Goal: Task Accomplishment & Management: Complete application form

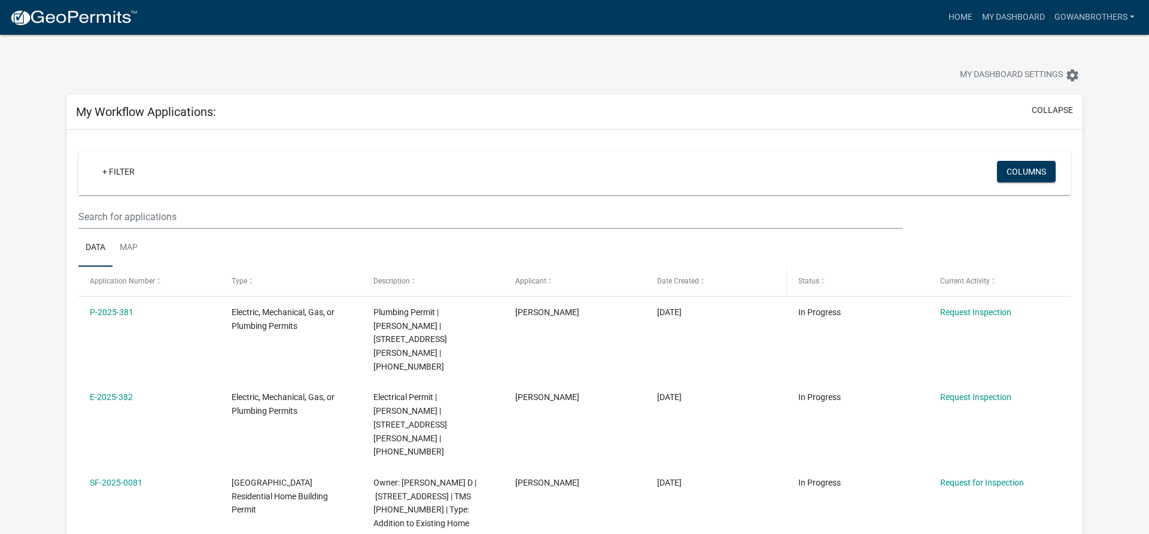
scroll to position [61, 0]
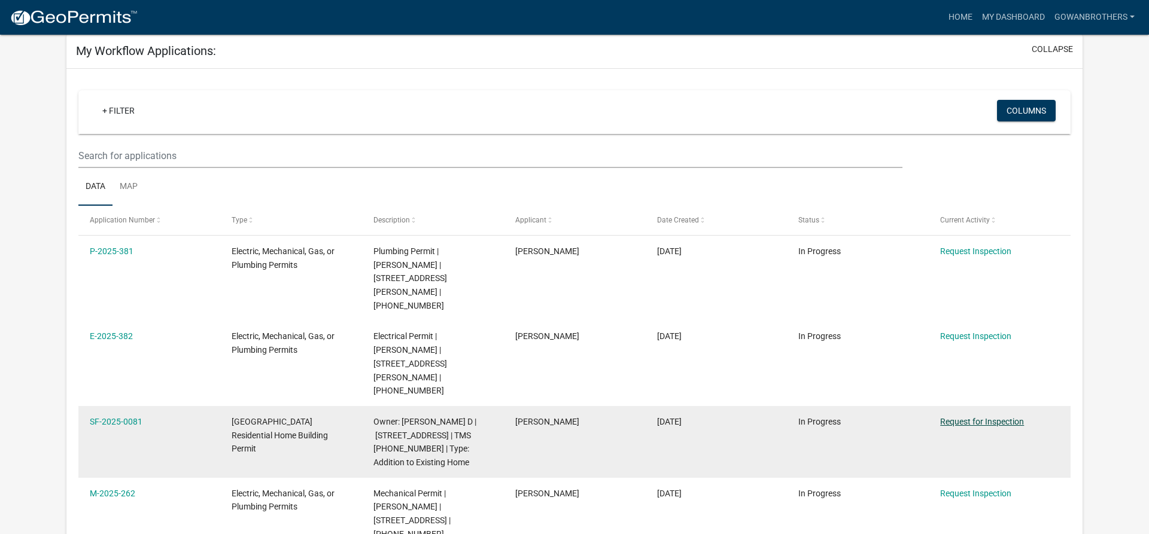
click at [991, 417] on link "Request for Inspection" at bounding box center [982, 422] width 84 height 10
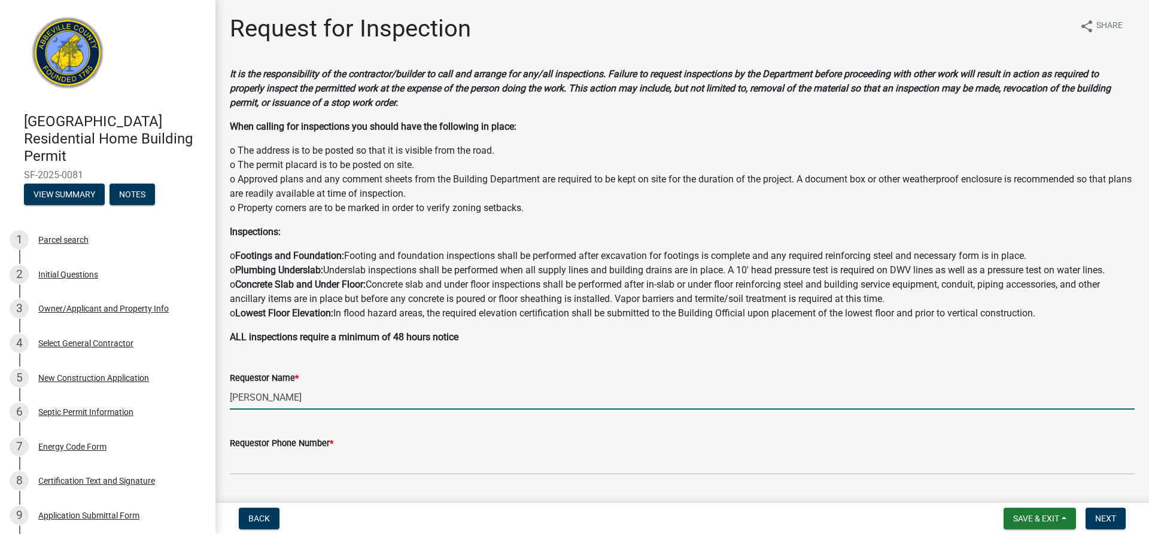
drag, startPoint x: 334, startPoint y: 397, endPoint x: 133, endPoint y: 397, distance: 200.5
click at [230, 397] on input "[PERSON_NAME]" at bounding box center [682, 397] width 905 height 25
type input "g"
type input "[PERSON_NAME]"
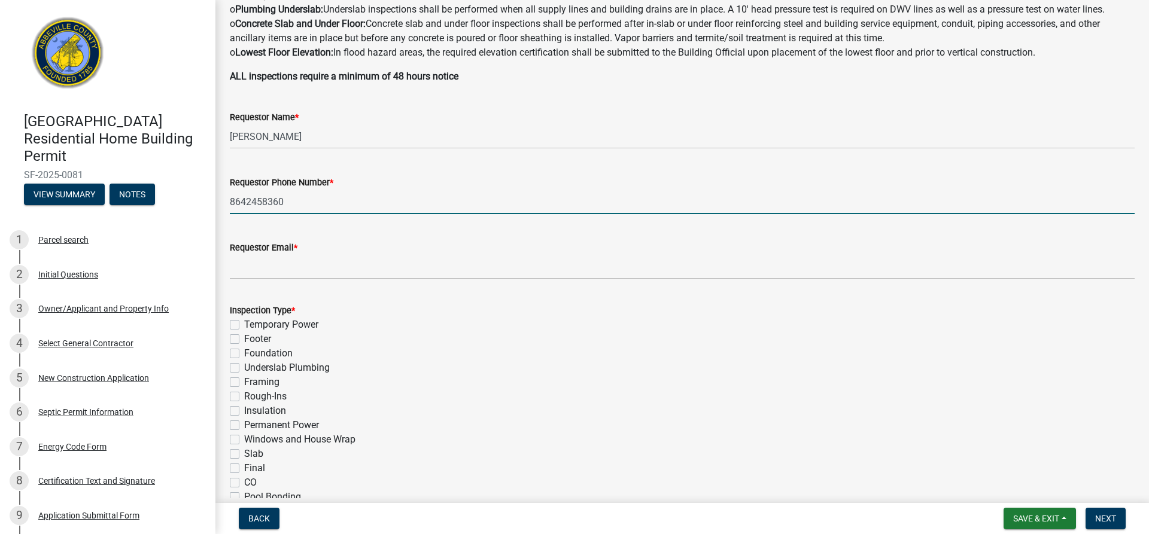
scroll to position [273, 0]
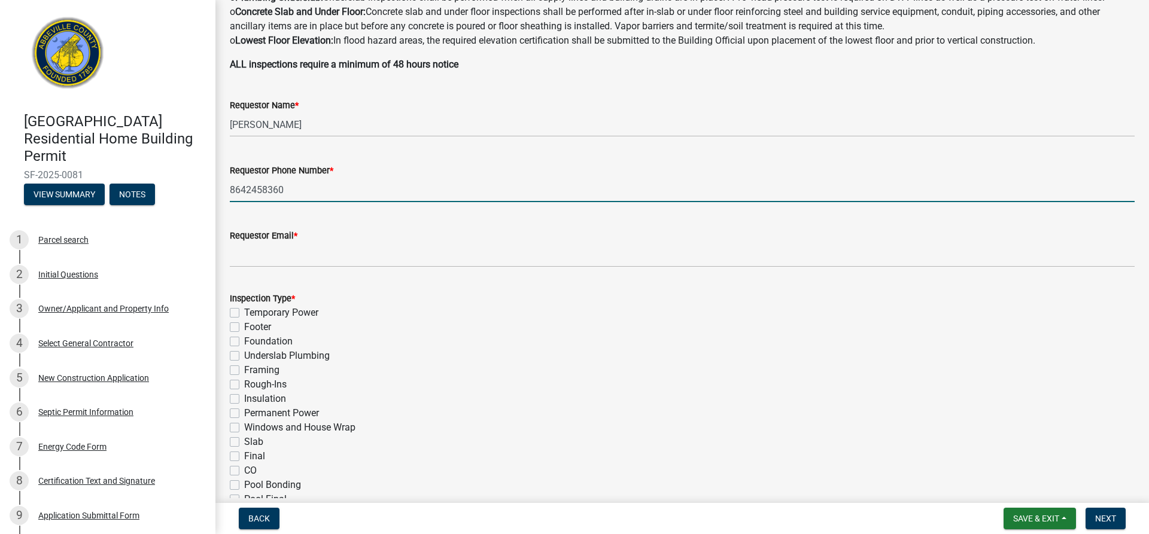
type input "8642458360"
click at [244, 399] on label "Insulation" at bounding box center [265, 399] width 42 height 14
click at [244, 399] on input "Insulation" at bounding box center [248, 396] width 8 height 8
checkbox input "true"
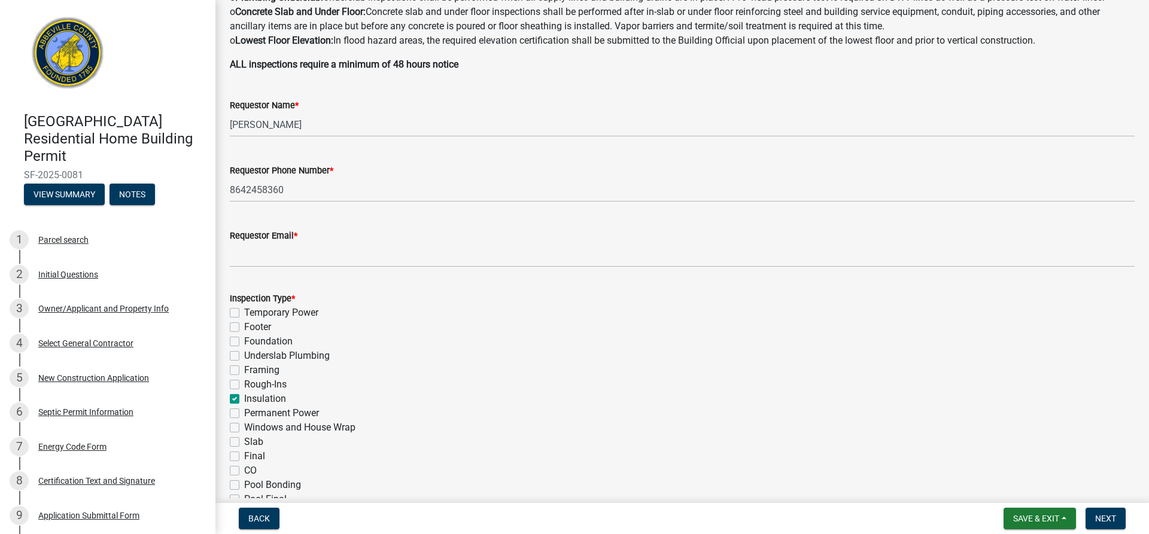
checkbox input "false"
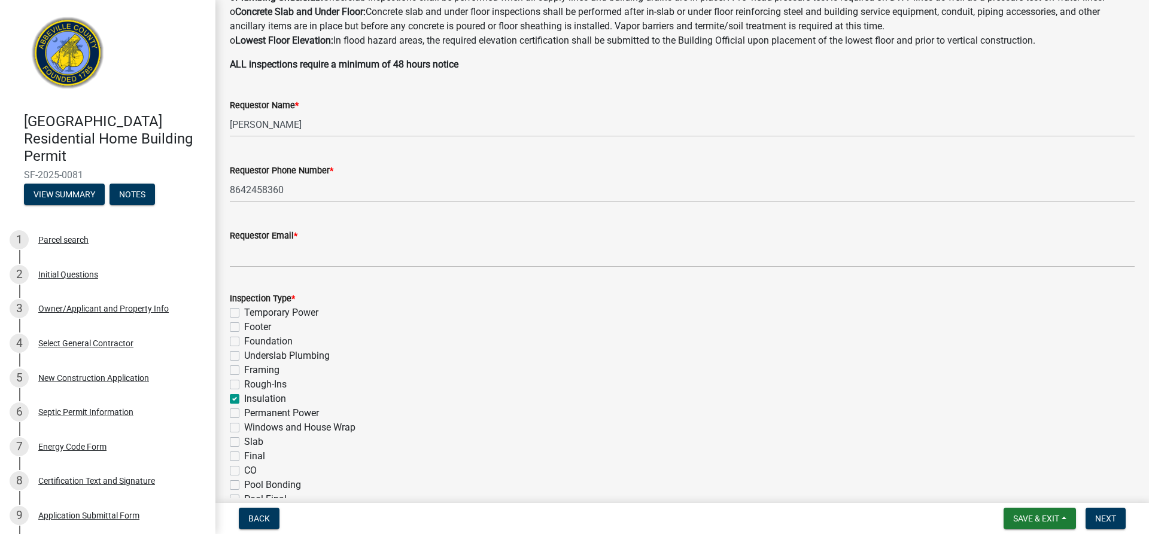
checkbox input "false"
checkbox input "true"
checkbox input "false"
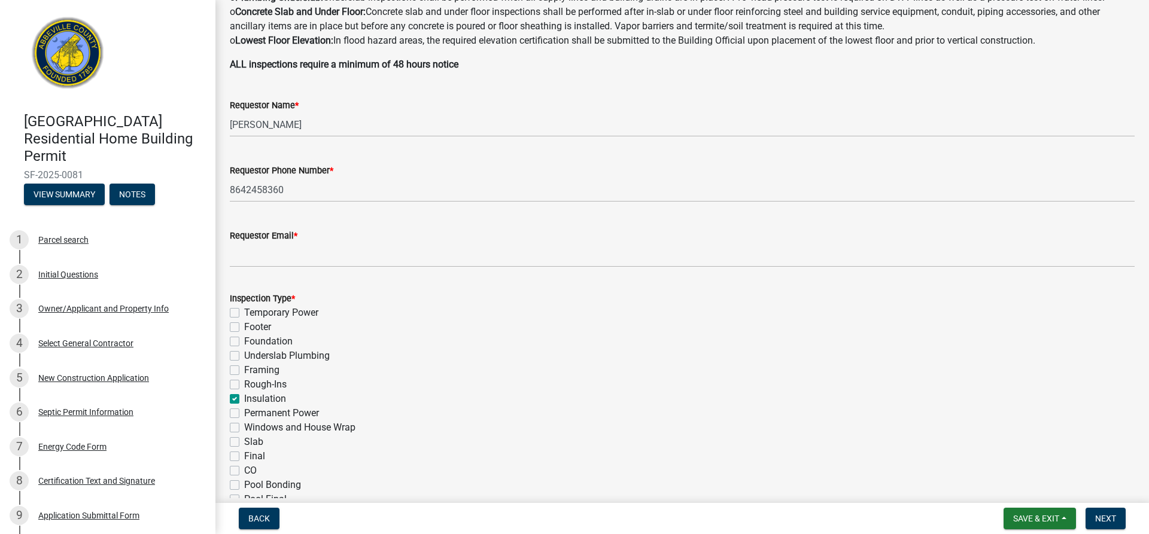
checkbox input "false"
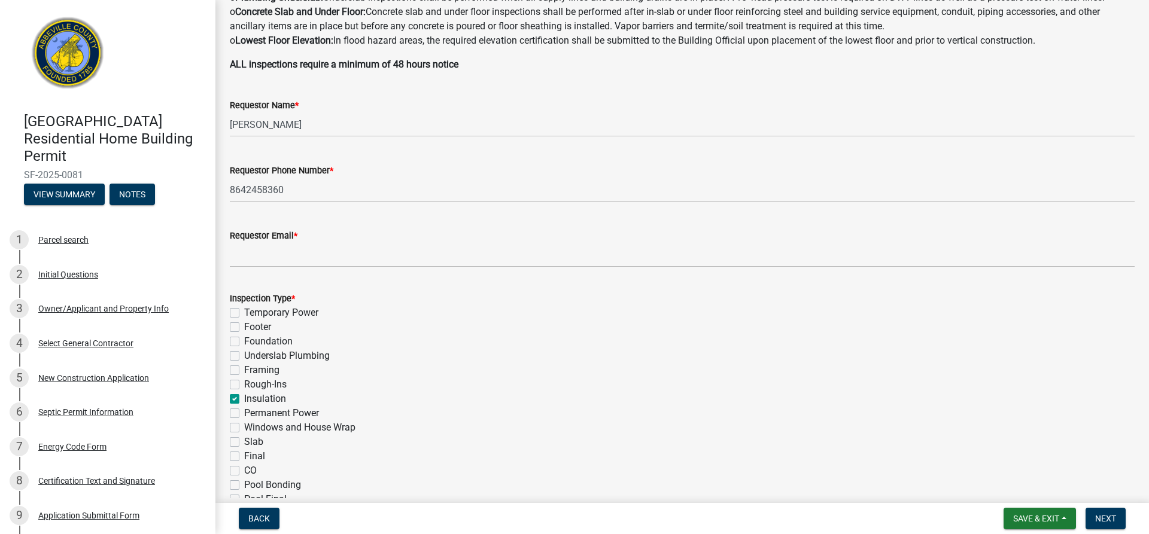
checkbox input "false"
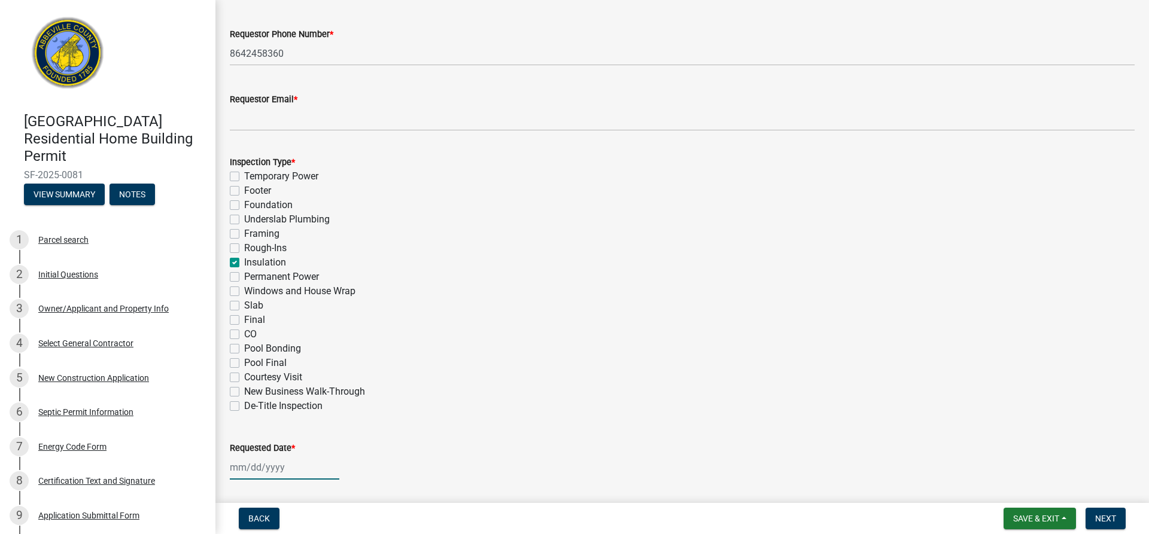
click at [266, 466] on input "Requested Date *" at bounding box center [285, 467] width 110 height 25
select select "8"
select select "2025"
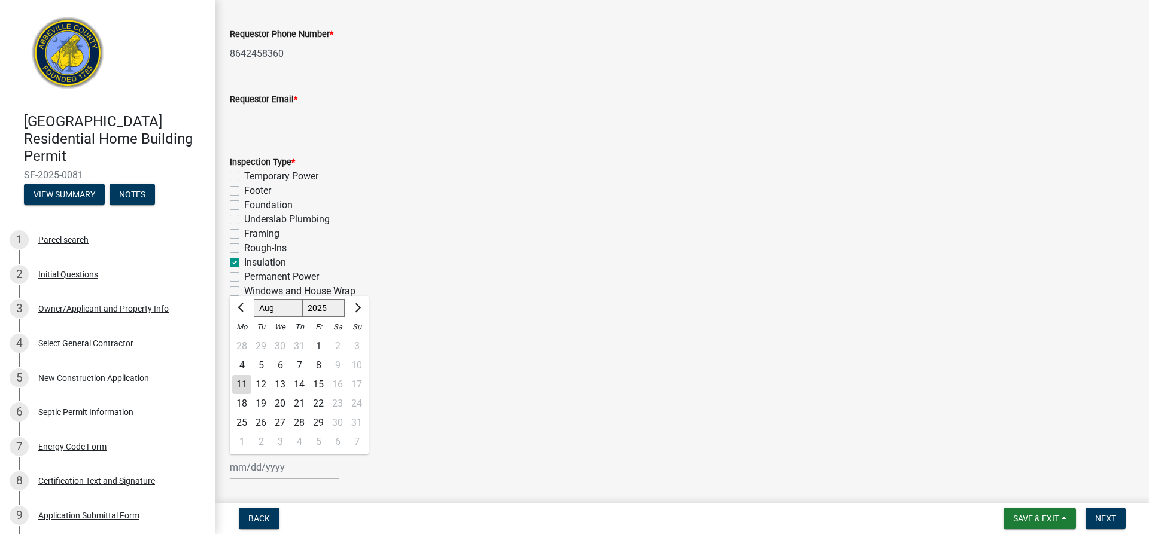
click at [263, 387] on div "12" at bounding box center [260, 384] width 19 height 19
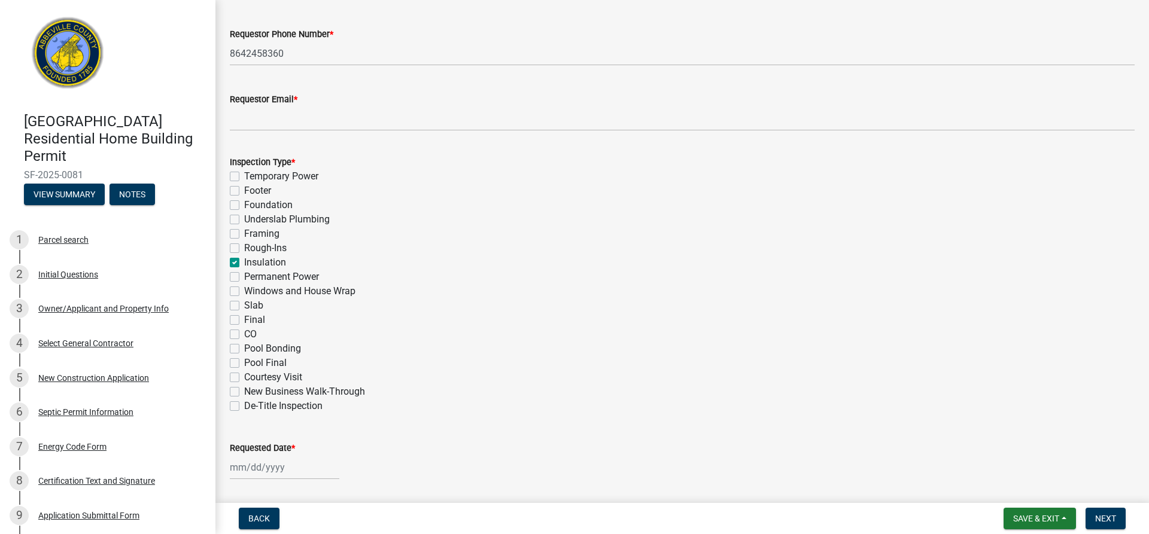
type input "[DATE]"
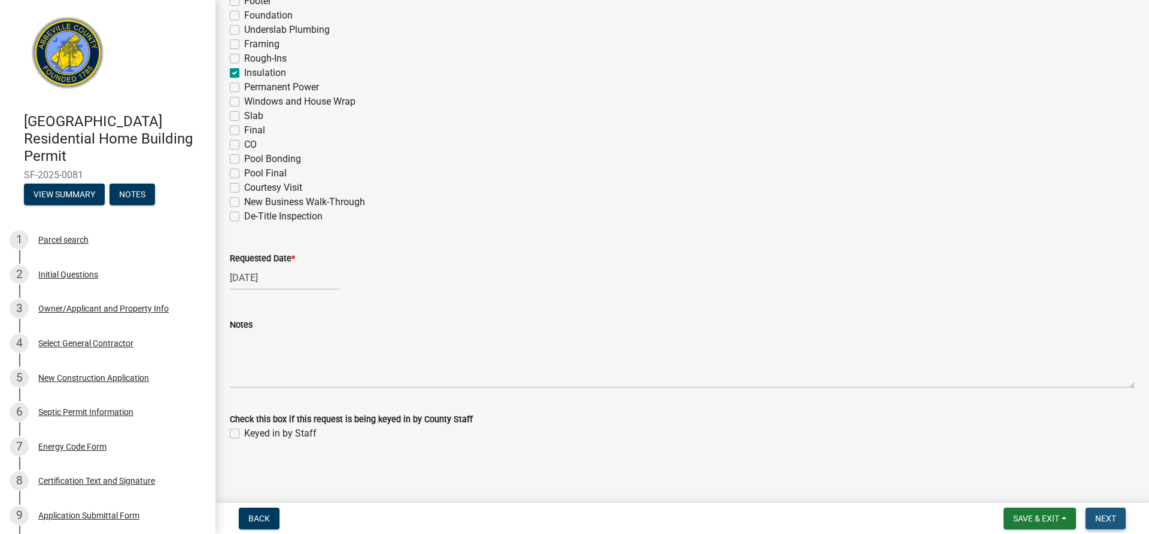
click at [1114, 518] on span "Next" at bounding box center [1105, 519] width 21 height 10
click at [1104, 519] on span "Next" at bounding box center [1105, 519] width 21 height 10
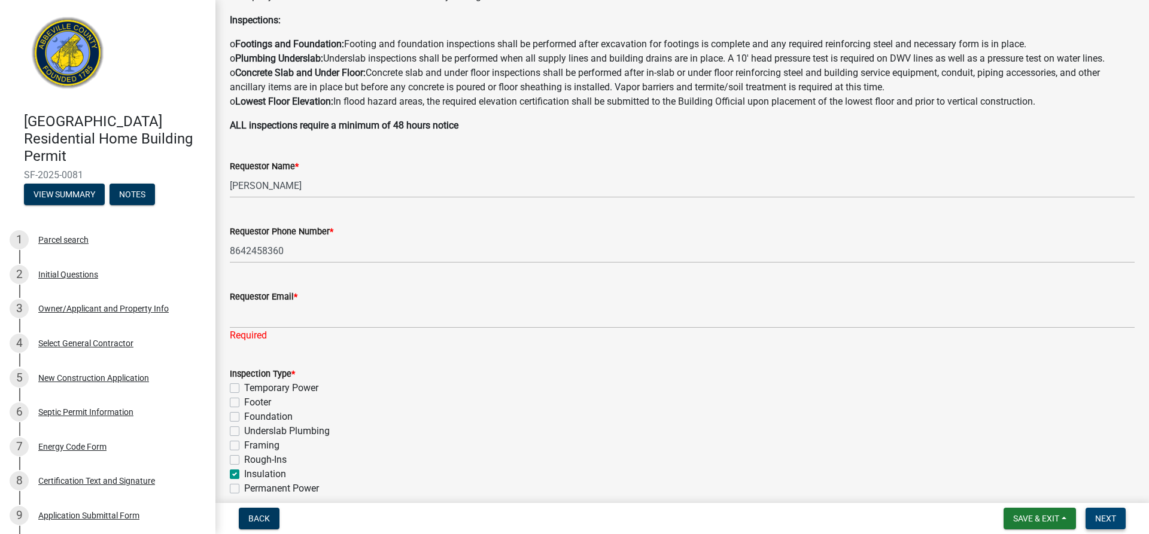
scroll to position [136, 0]
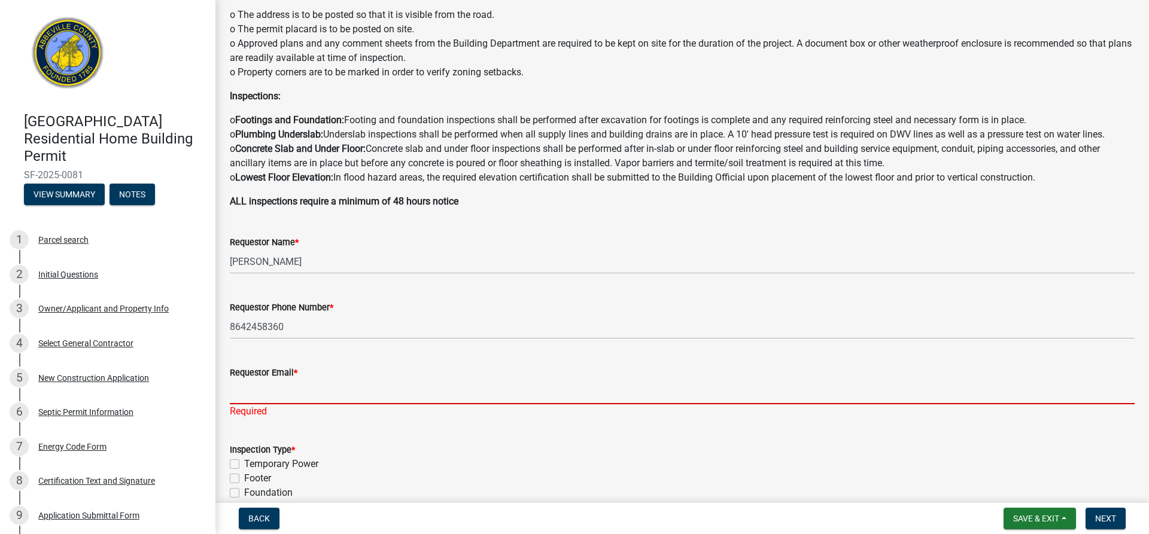
click at [426, 386] on input "Requestor Email *" at bounding box center [682, 392] width 905 height 25
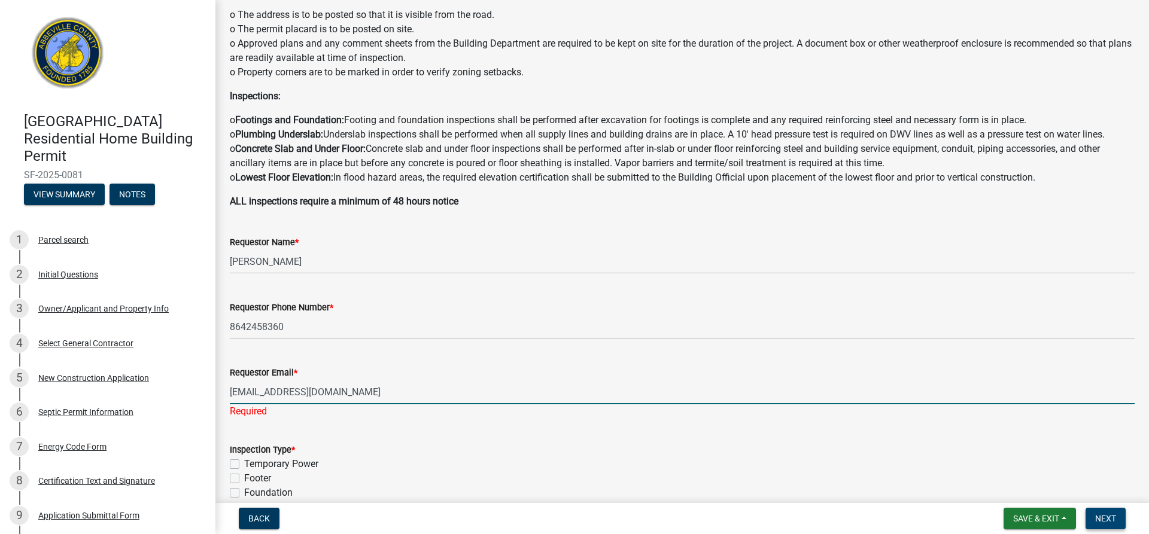
type input "[EMAIL_ADDRESS][DOMAIN_NAME]"
click at [1090, 515] on button "Next" at bounding box center [1106, 519] width 40 height 22
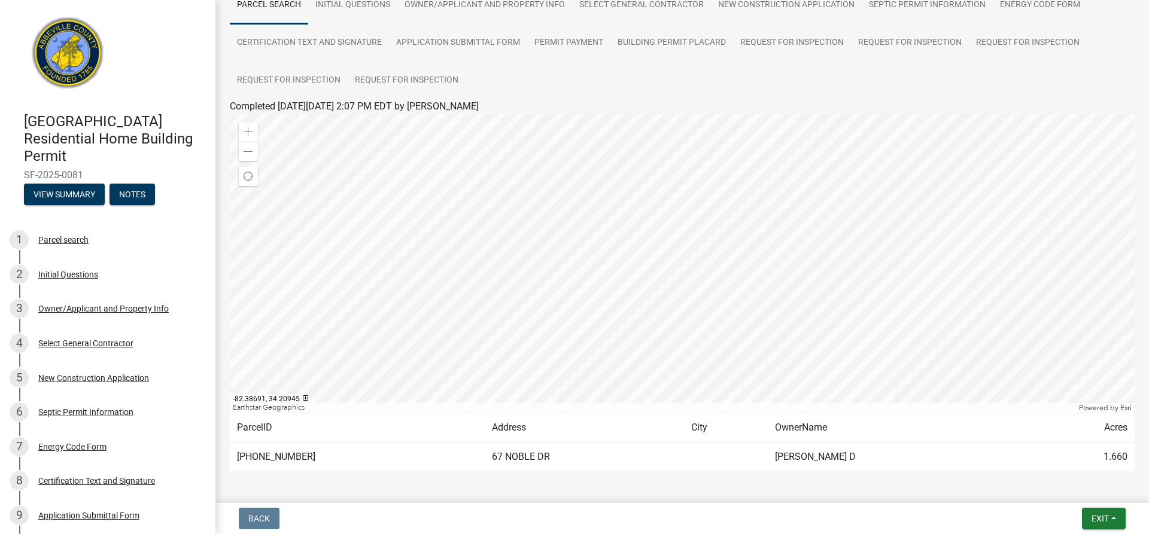
scroll to position [136, 0]
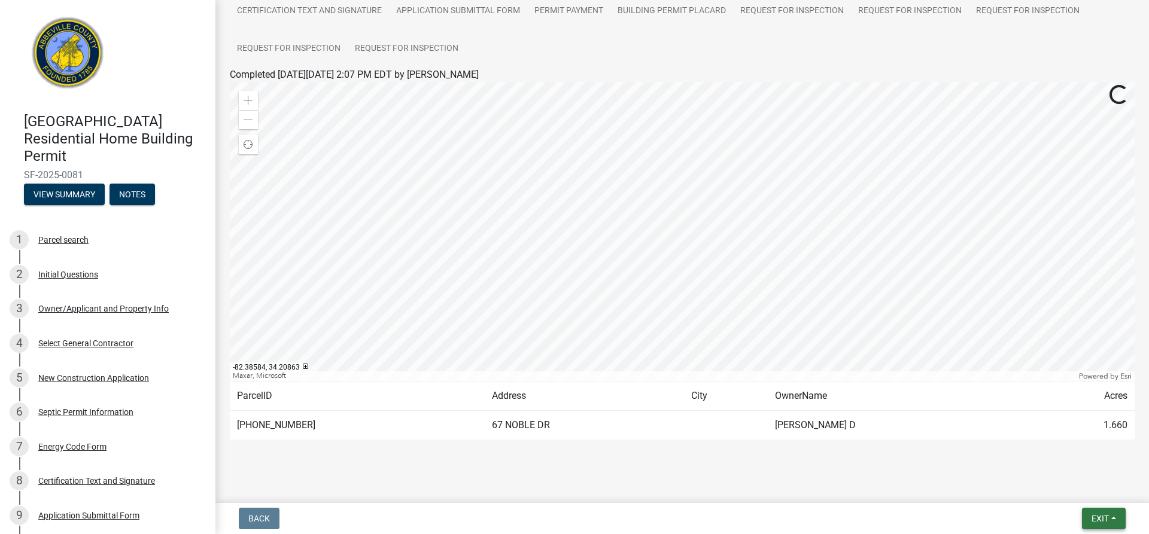
click at [1101, 519] on span "Exit" at bounding box center [1100, 519] width 17 height 10
click at [1093, 489] on button "Save & Exit" at bounding box center [1078, 487] width 96 height 29
